Goal: Information Seeking & Learning: Learn about a topic

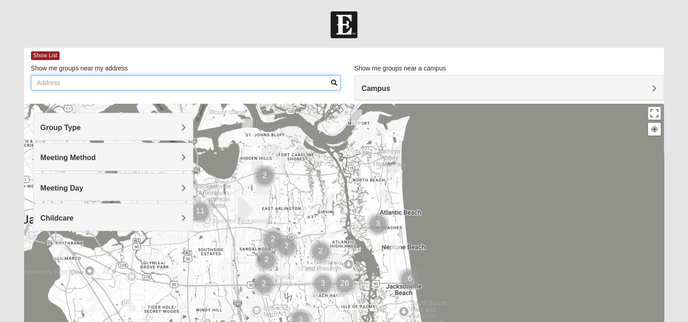
click at [69, 84] on input "Show me groups near my address" at bounding box center [186, 82] width 310 height 15
type input "1"
type input "Pine Estates Rd E, [GEOGRAPHIC_DATA]"
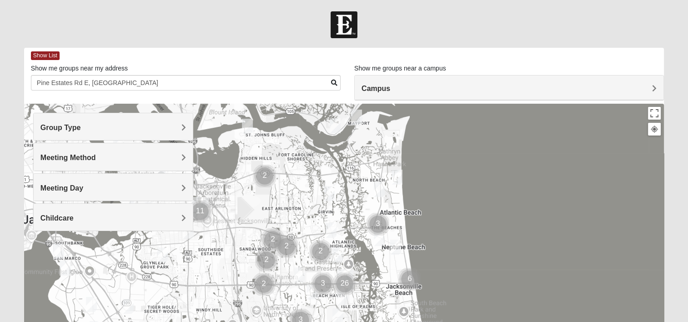
click at [408, 88] on h4 "Campus" at bounding box center [509, 88] width 295 height 9
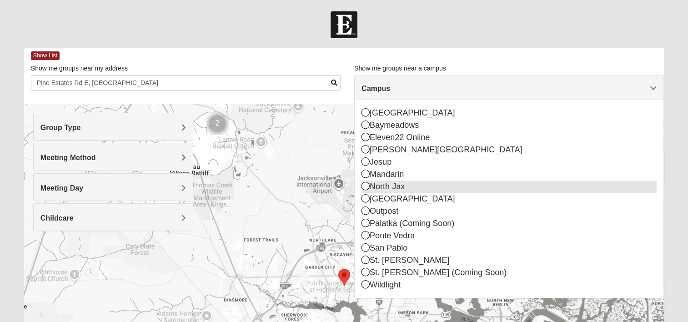
click at [368, 186] on icon at bounding box center [366, 186] width 8 height 8
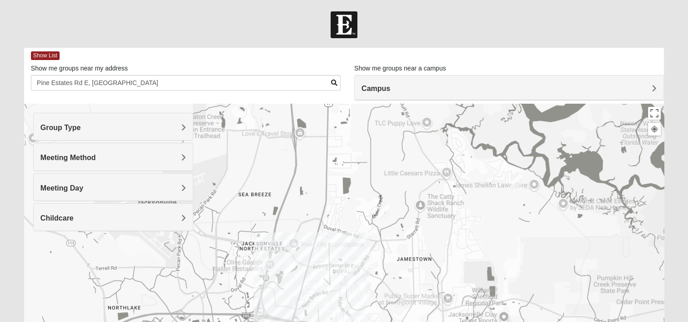
click at [152, 126] on h4 "Group Type" at bounding box center [113, 127] width 146 height 9
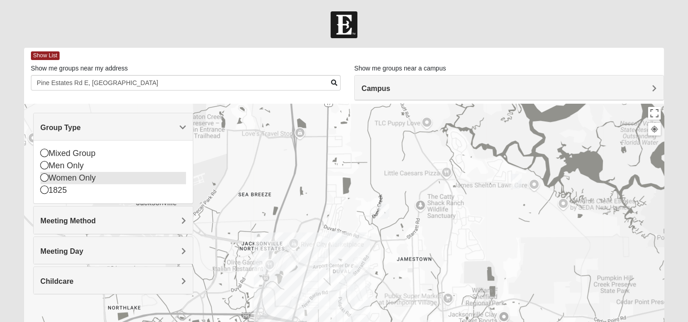
click at [44, 176] on icon at bounding box center [44, 177] width 8 height 8
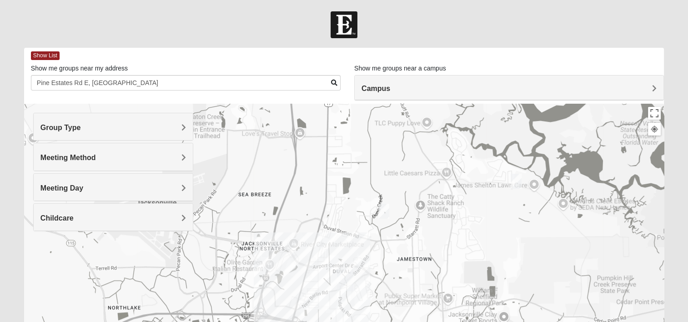
click at [155, 154] on h4 "Meeting Method" at bounding box center [113, 157] width 146 height 9
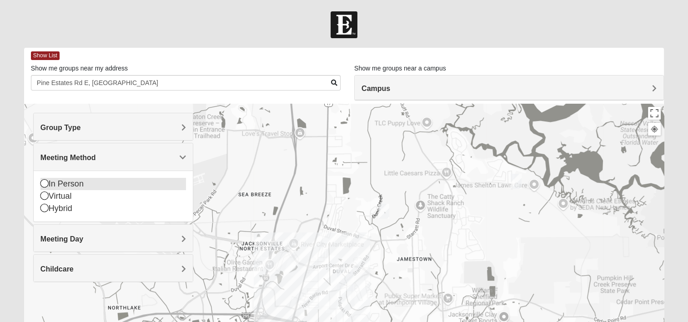
click at [43, 181] on icon at bounding box center [44, 183] width 8 height 8
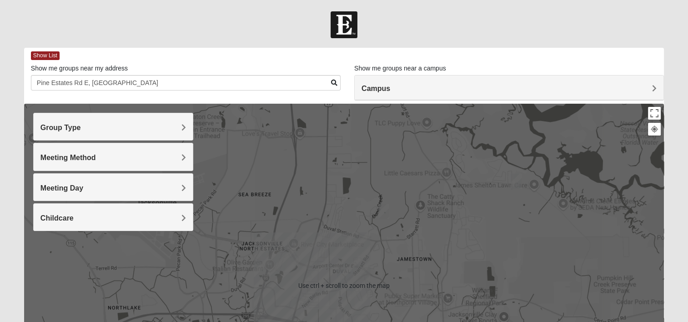
click at [515, 181] on img "Womens Gallaher 32226" at bounding box center [516, 181] width 18 height 22
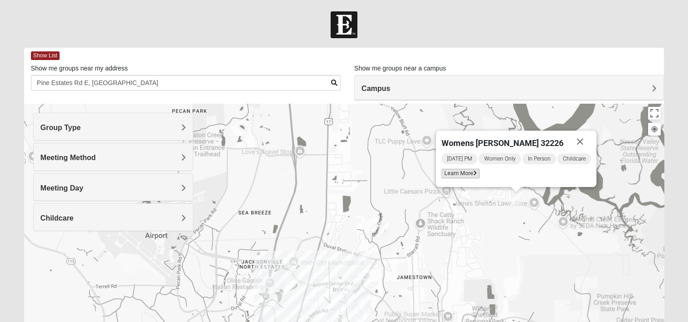
click at [461, 171] on span "Learn More" at bounding box center [460, 174] width 38 height 10
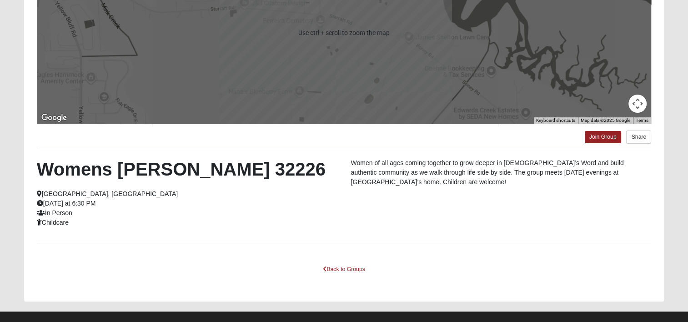
scroll to position [170, 0]
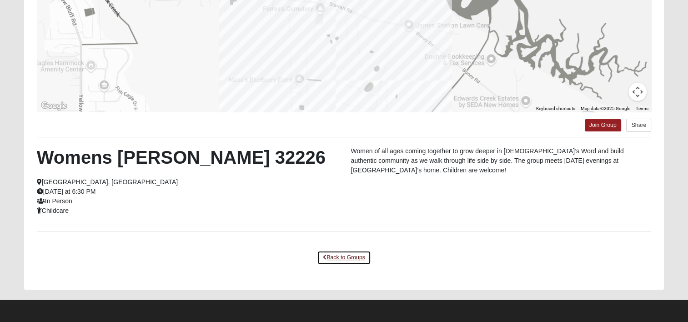
click at [346, 255] on link "Back to Groups" at bounding box center [344, 258] width 54 height 14
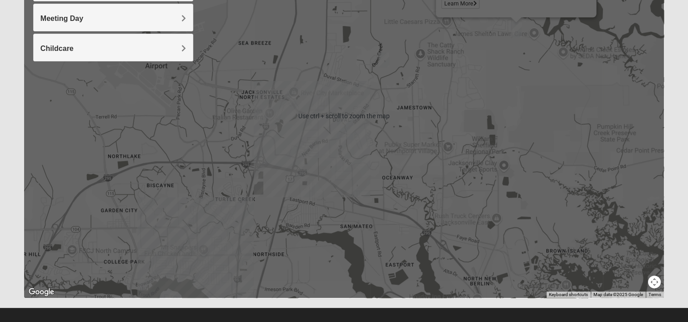
scroll to position [79, 0]
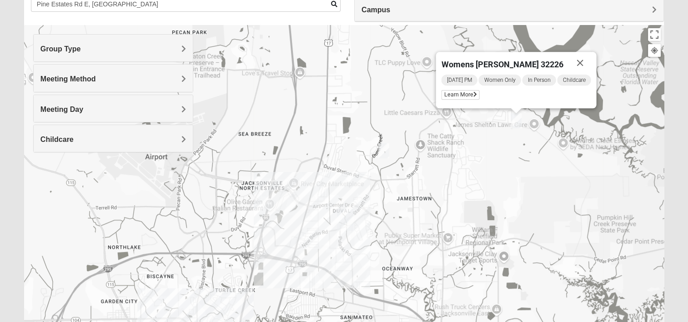
click at [180, 107] on h4 "Meeting Day" at bounding box center [113, 109] width 146 height 9
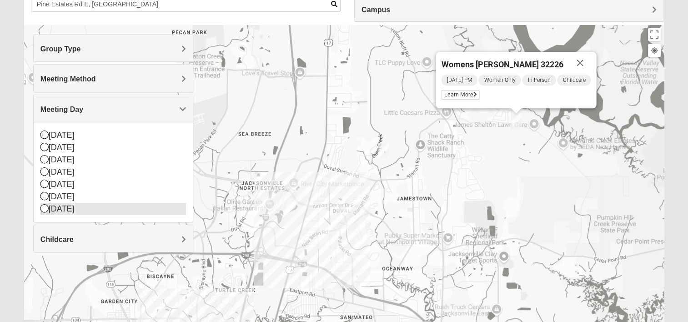
click at [44, 209] on icon at bounding box center [44, 208] width 8 height 8
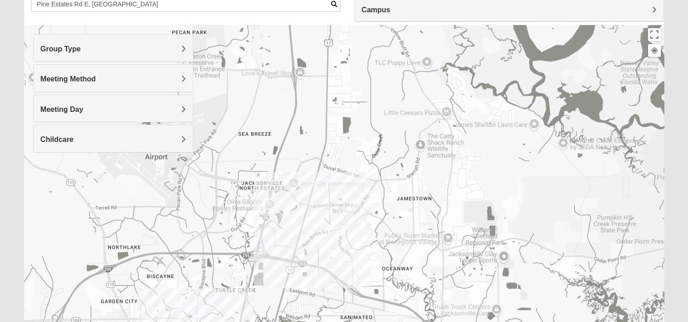
click at [177, 113] on h4 "Meeting Day" at bounding box center [113, 109] width 146 height 9
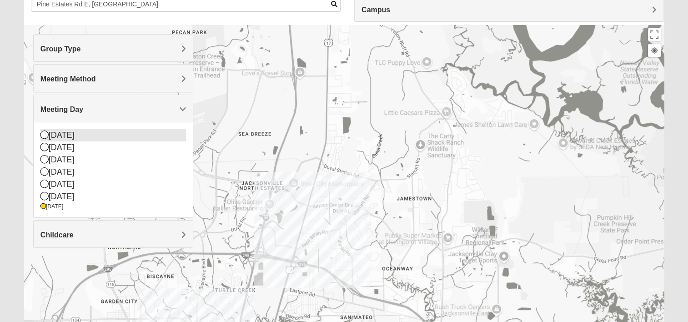
click at [47, 134] on icon at bounding box center [44, 135] width 8 height 8
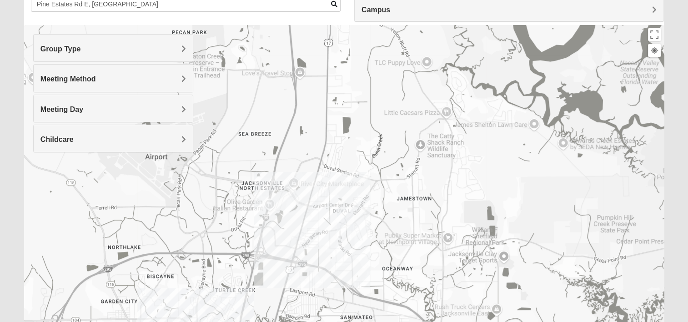
click at [83, 111] on span "Meeting Day" at bounding box center [61, 110] width 43 height 8
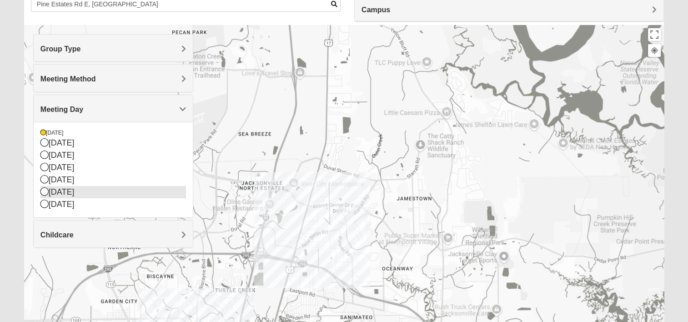
click at [41, 189] on icon at bounding box center [44, 191] width 8 height 8
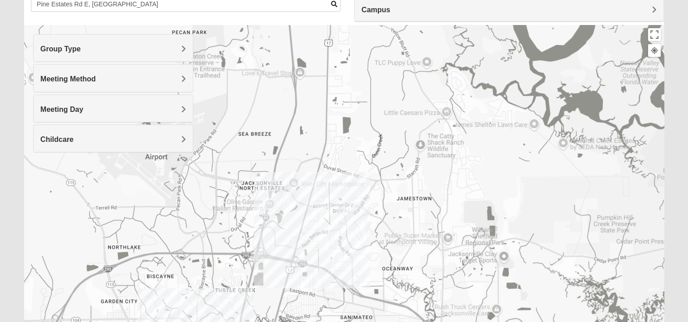
click at [145, 111] on h4 "Meeting Day" at bounding box center [113, 109] width 146 height 9
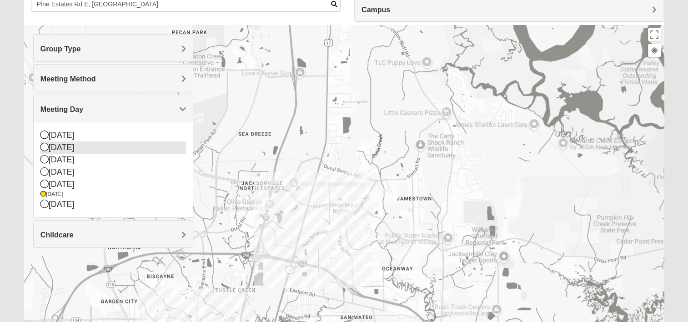
click at [44, 146] on icon at bounding box center [44, 147] width 8 height 8
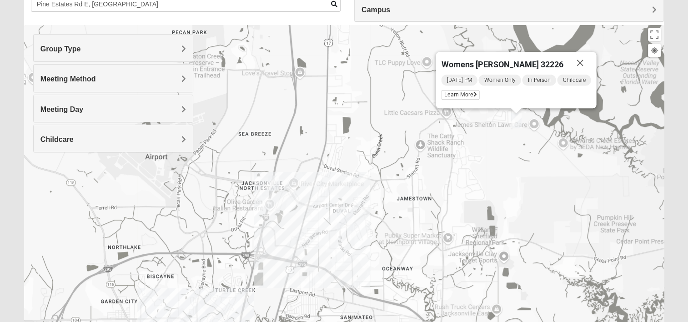
click at [274, 182] on img "Womens Holt 32218" at bounding box center [274, 183] width 18 height 22
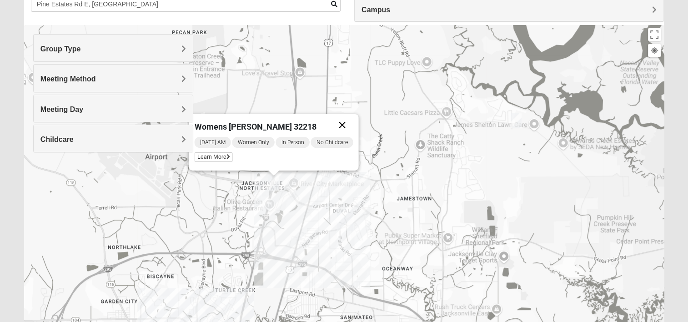
click at [341, 125] on button "Close" at bounding box center [342, 125] width 22 height 22
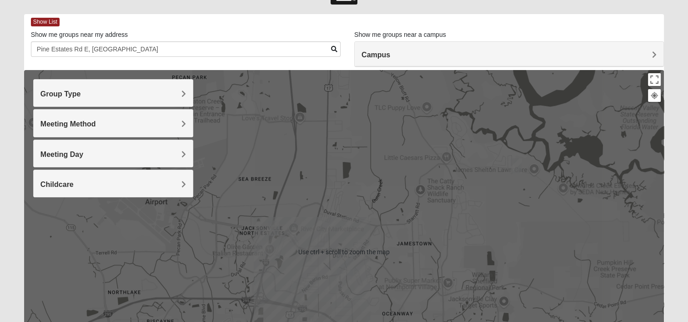
scroll to position [33, 0]
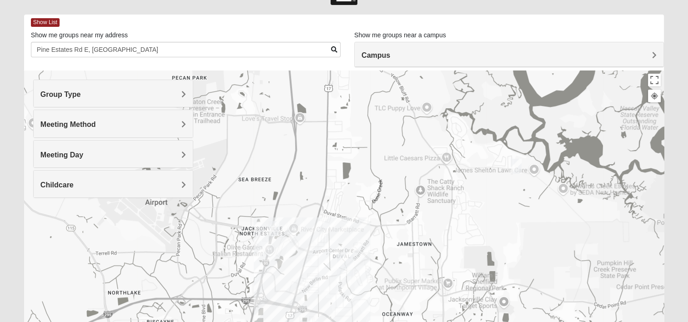
click at [152, 154] on h4 "Meeting Day" at bounding box center [113, 155] width 146 height 9
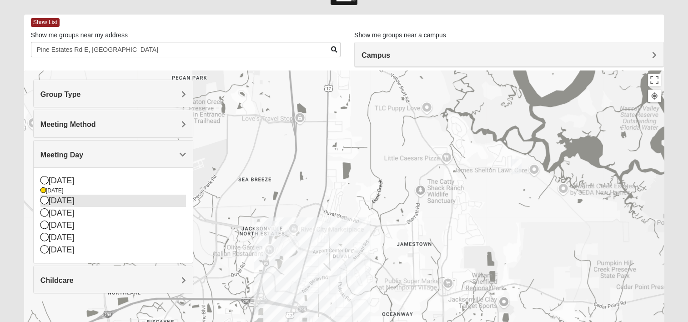
click at [44, 200] on icon at bounding box center [44, 200] width 8 height 8
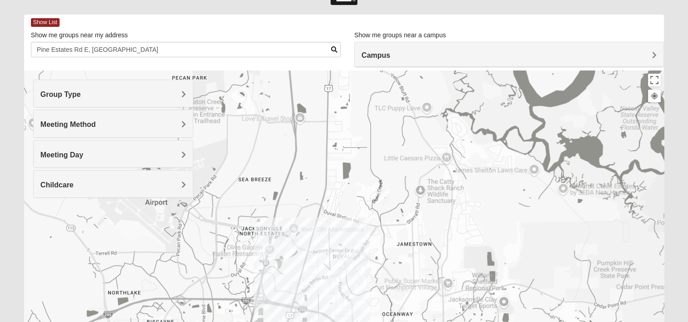
click at [125, 149] on div "Meeting Day" at bounding box center [113, 154] width 159 height 27
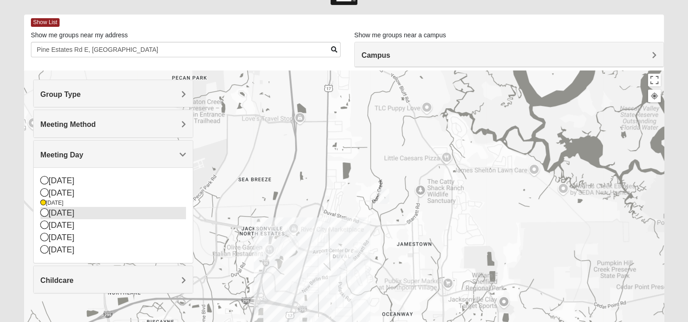
click at [43, 213] on icon at bounding box center [44, 212] width 8 height 8
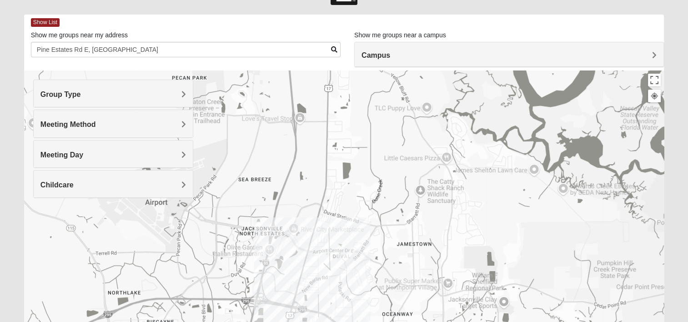
click at [172, 153] on h4 "Meeting Day" at bounding box center [113, 155] width 146 height 9
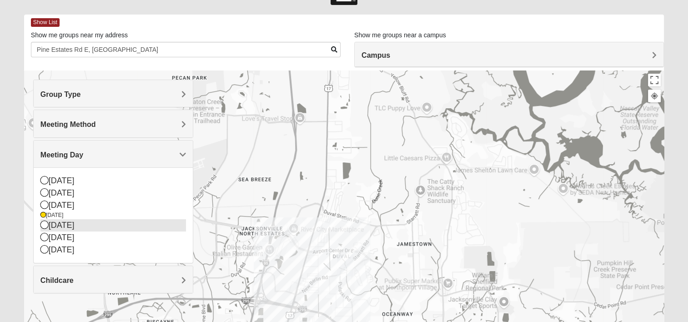
click at [42, 226] on icon at bounding box center [44, 225] width 8 height 8
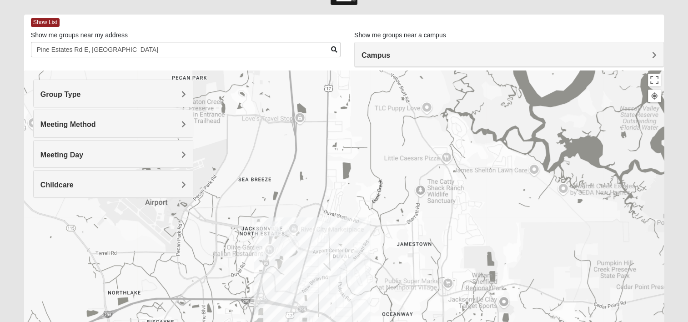
click at [275, 226] on img "Womens Getz 32218" at bounding box center [275, 229] width 18 height 22
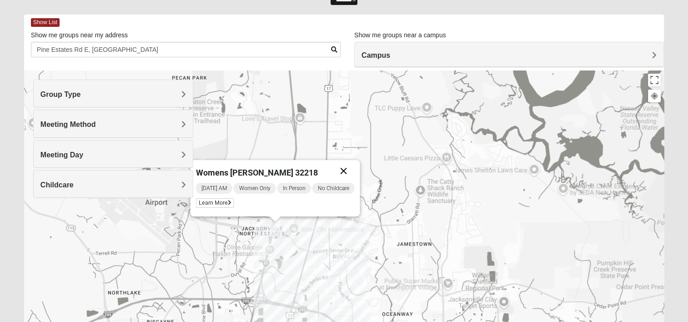
click at [343, 169] on button "Close" at bounding box center [344, 171] width 22 height 22
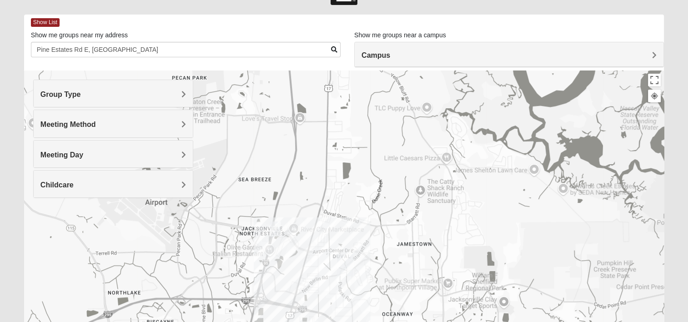
click at [122, 146] on div "Meeting Day" at bounding box center [113, 154] width 159 height 27
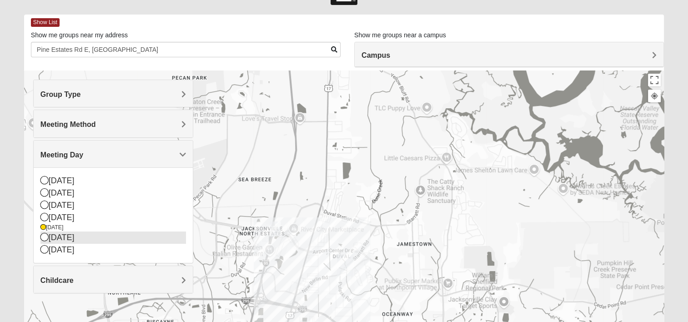
click at [44, 238] on icon at bounding box center [44, 237] width 8 height 8
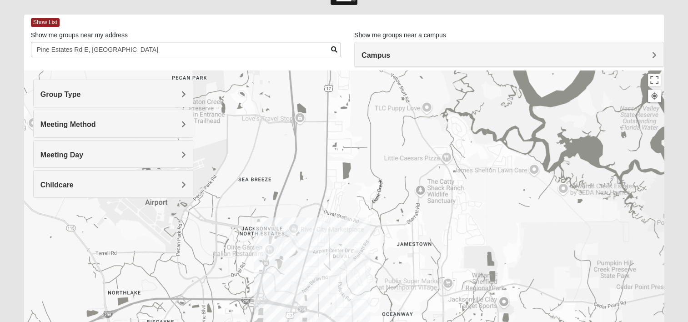
click at [132, 153] on h4 "Meeting Day" at bounding box center [113, 155] width 146 height 9
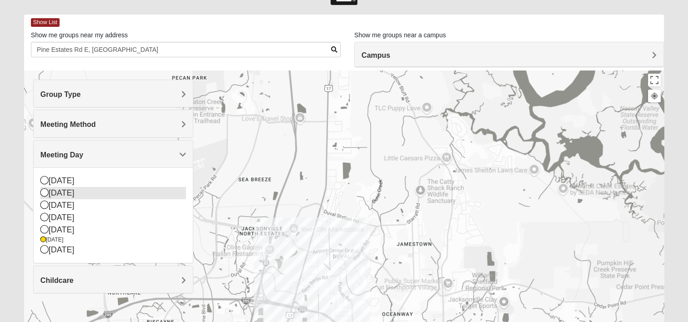
click at [46, 191] on icon at bounding box center [44, 192] width 8 height 8
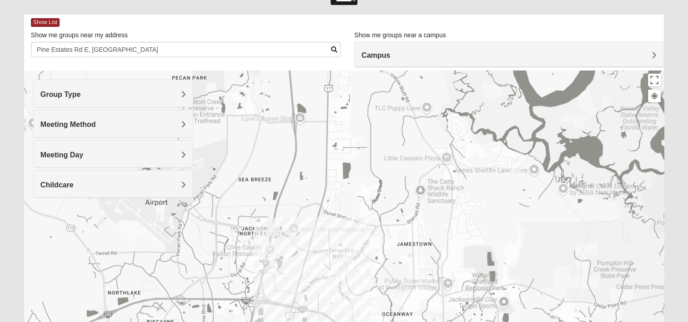
click at [513, 166] on img "Womens Gallaher 32226" at bounding box center [516, 166] width 18 height 22
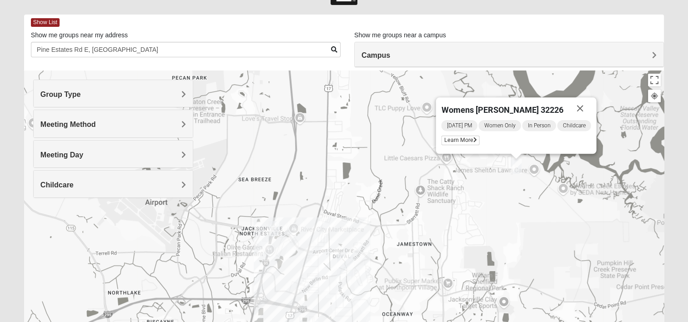
click at [118, 121] on h4 "Meeting Method" at bounding box center [113, 124] width 146 height 9
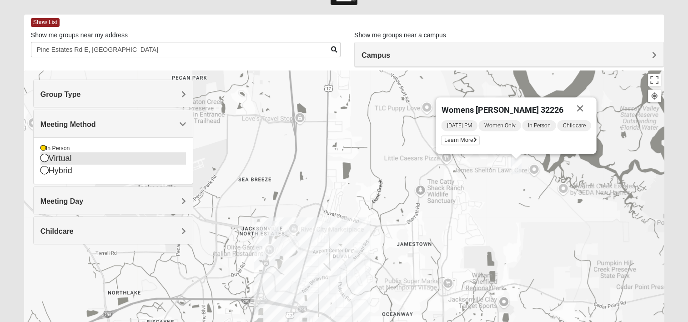
click at [43, 157] on icon at bounding box center [44, 158] width 8 height 8
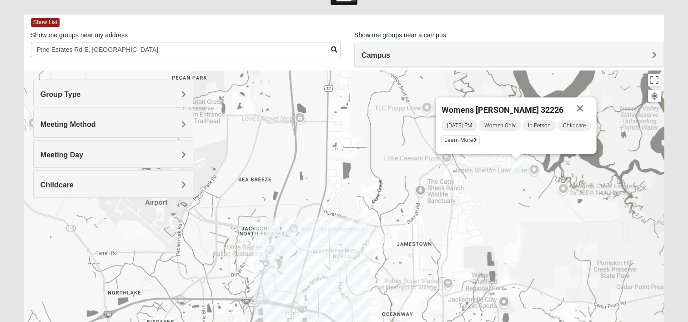
click at [135, 124] on h4 "Meeting Method" at bounding box center [113, 124] width 146 height 9
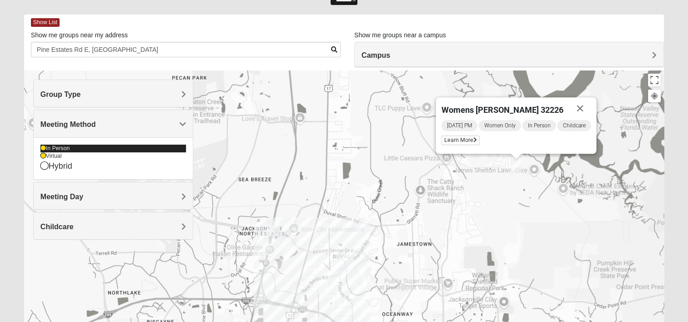
click at [42, 147] on icon at bounding box center [42, 148] width 5 height 5
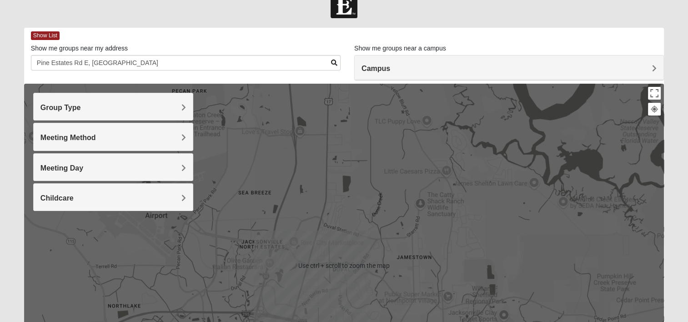
scroll to position [0, 0]
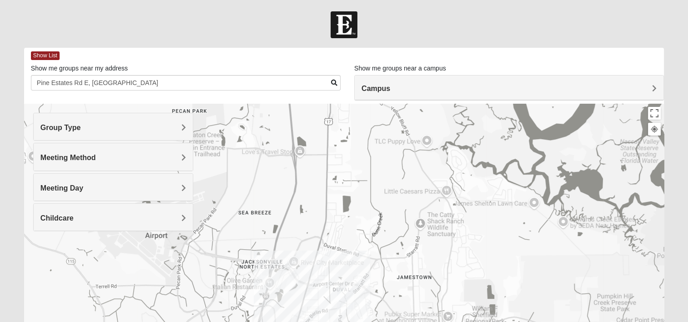
click at [161, 127] on h4 "Group Type" at bounding box center [113, 127] width 146 height 9
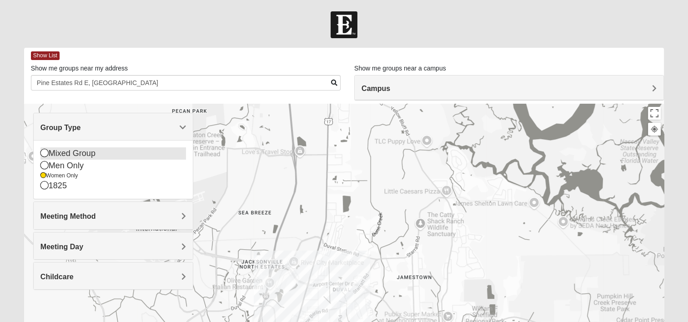
click at [46, 154] on icon at bounding box center [44, 153] width 8 height 8
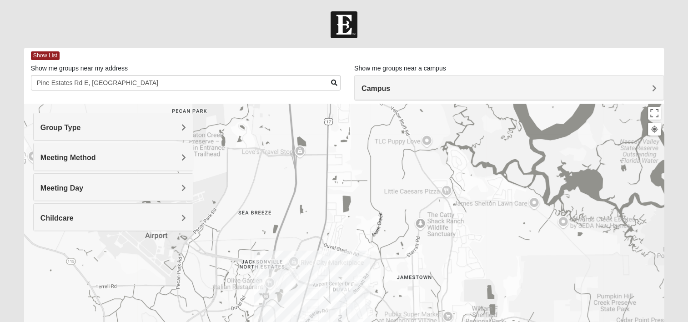
click at [180, 155] on h4 "Meeting Method" at bounding box center [113, 157] width 146 height 9
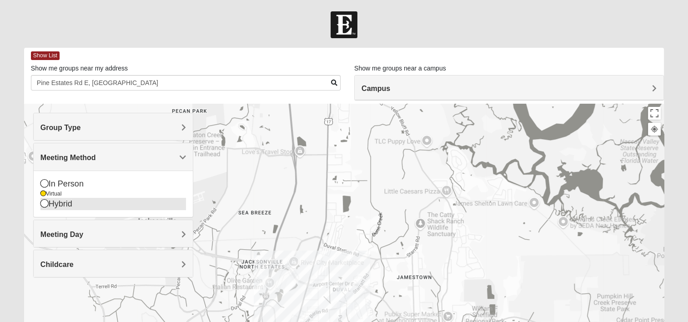
click at [42, 203] on icon at bounding box center [44, 203] width 8 height 8
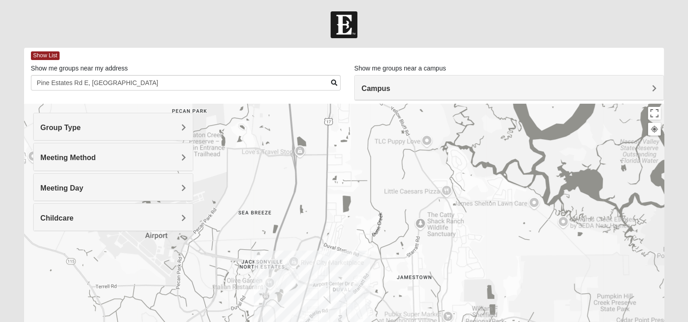
click at [181, 155] on h4 "Meeting Method" at bounding box center [113, 157] width 146 height 9
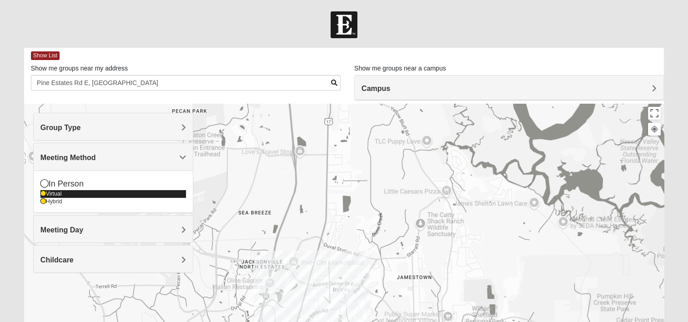
click at [43, 193] on icon at bounding box center [42, 193] width 5 height 5
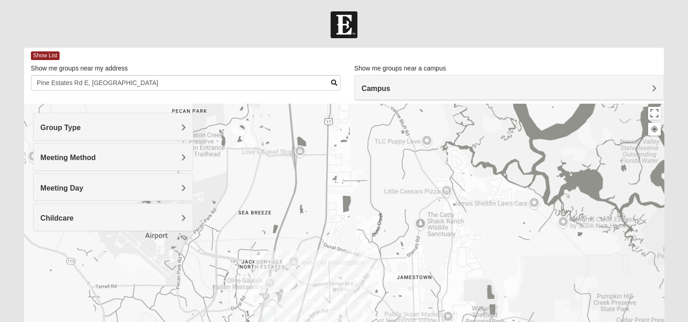
click at [81, 127] on span "Group Type" at bounding box center [60, 128] width 40 height 8
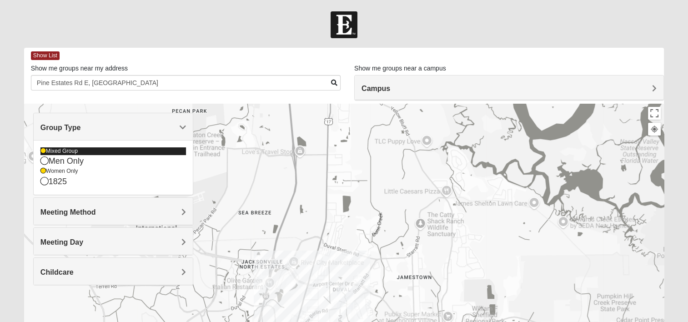
click at [42, 151] on icon at bounding box center [42, 150] width 5 height 5
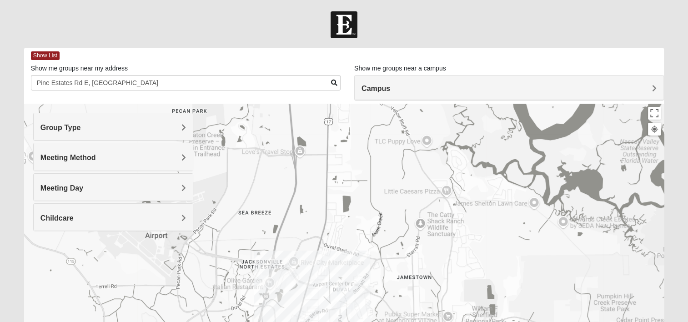
click at [142, 155] on h4 "Meeting Method" at bounding box center [113, 157] width 146 height 9
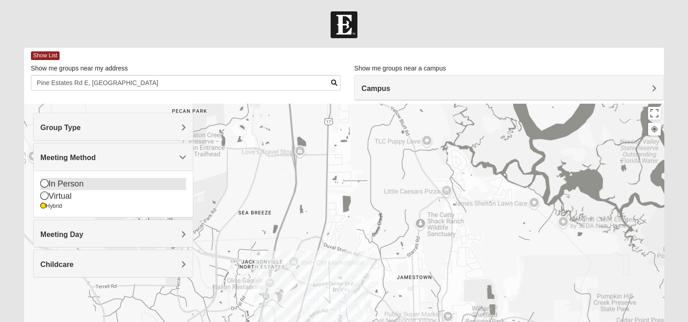
click at [42, 182] on icon at bounding box center [44, 183] width 8 height 8
